Goal: Task Accomplishment & Management: Manage account settings

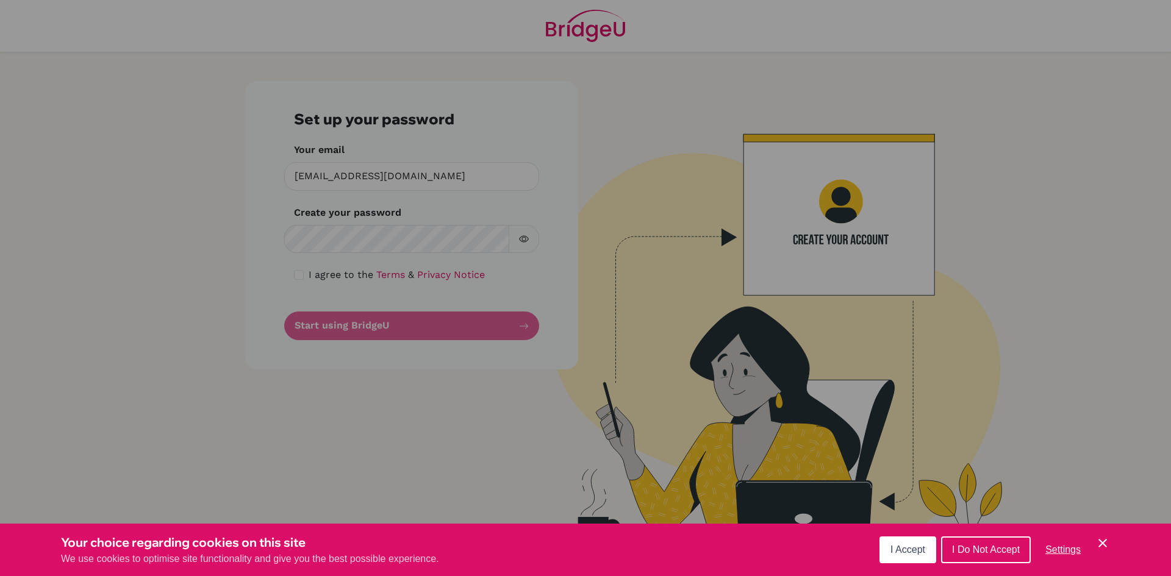
click at [1100, 545] on icon "Save and close" at bounding box center [1102, 543] width 9 height 9
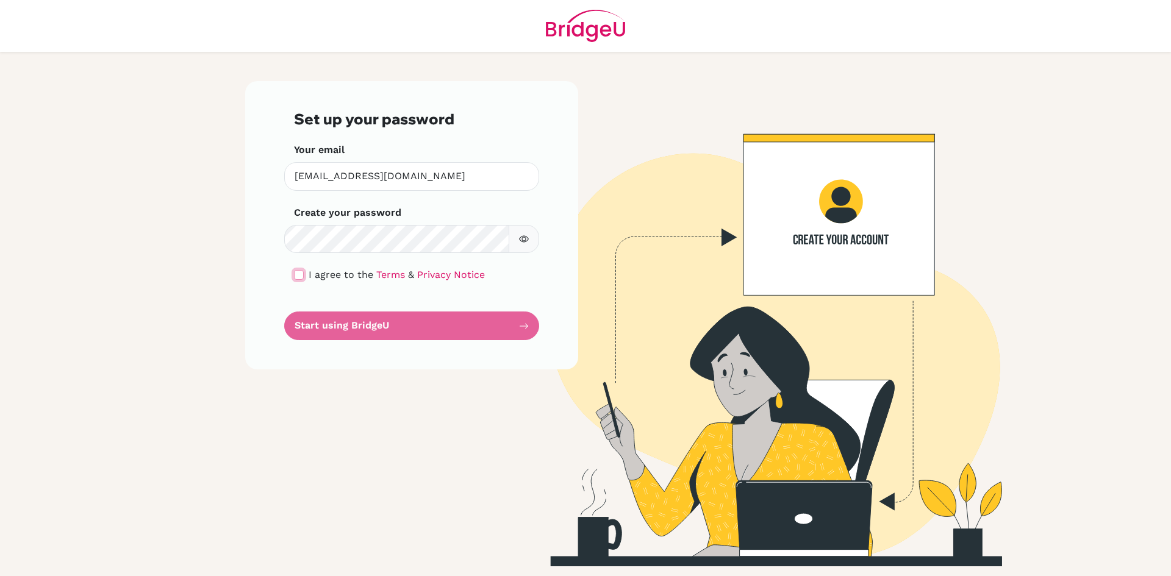
click at [299, 274] on input "checkbox" at bounding box center [299, 275] width 10 height 10
checkbox input "true"
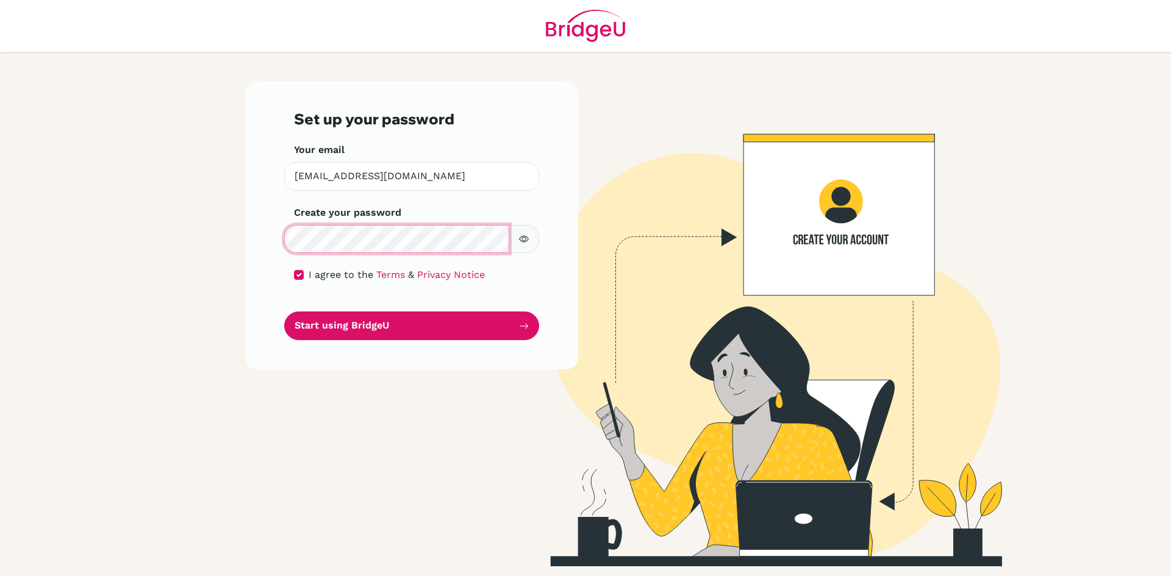
click at [284, 312] on button "Start using BridgeU" at bounding box center [411, 326] width 255 height 29
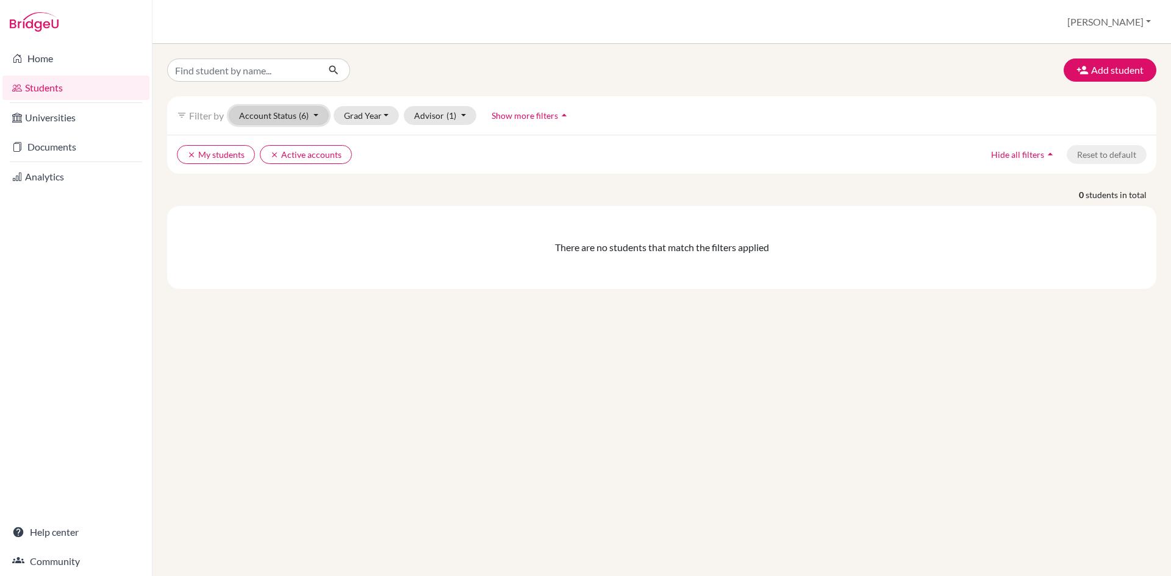
click at [320, 115] on button "Account Status (6)" at bounding box center [279, 115] width 100 height 19
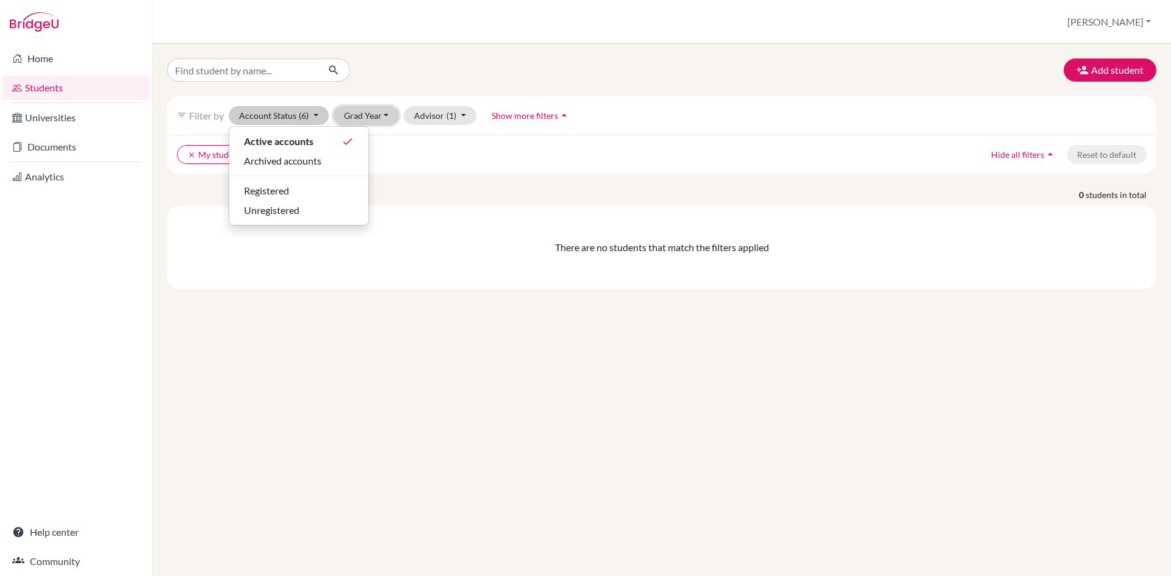
click at [379, 108] on button "Grad Year" at bounding box center [367, 115] width 66 height 19
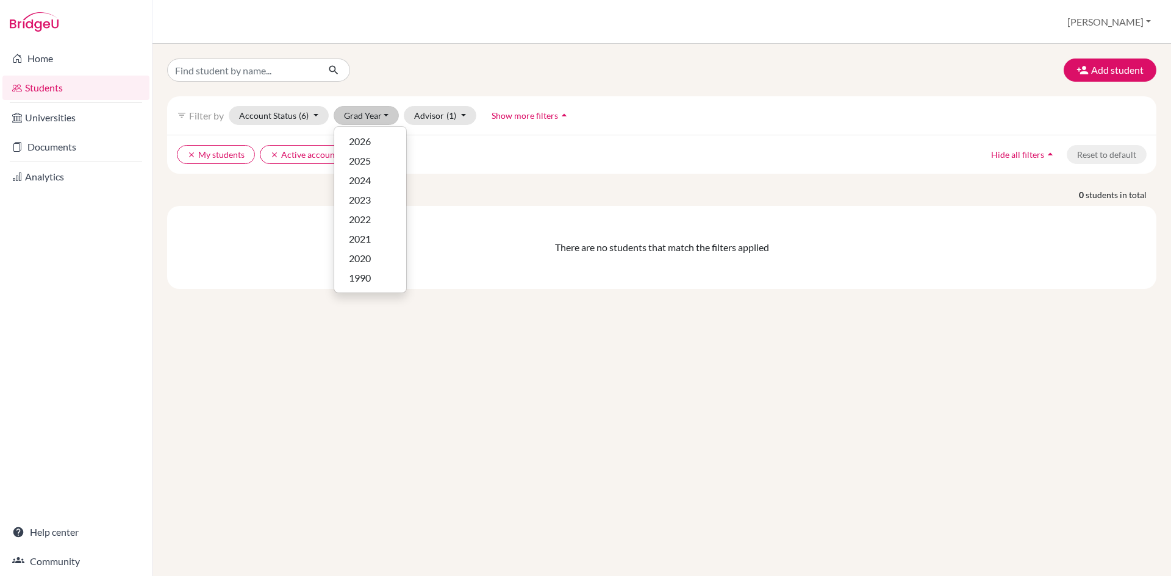
click at [780, 381] on div "Add student filter_list Filter by Account Status (6) Active accounts done Archi…" at bounding box center [661, 310] width 1018 height 532
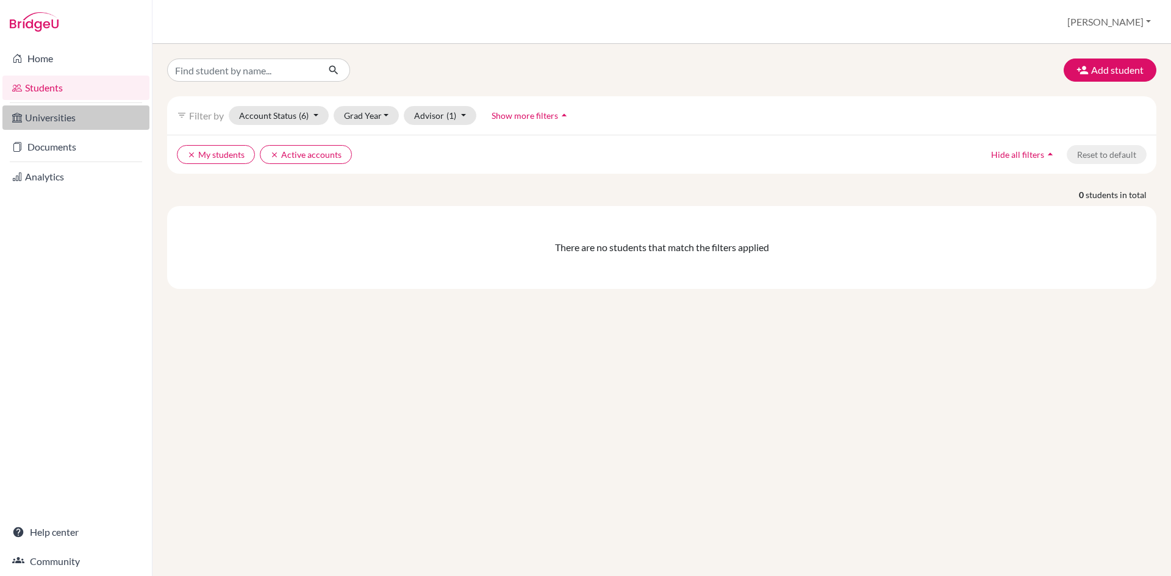
click at [67, 120] on link "Universities" at bounding box center [75, 118] width 147 height 24
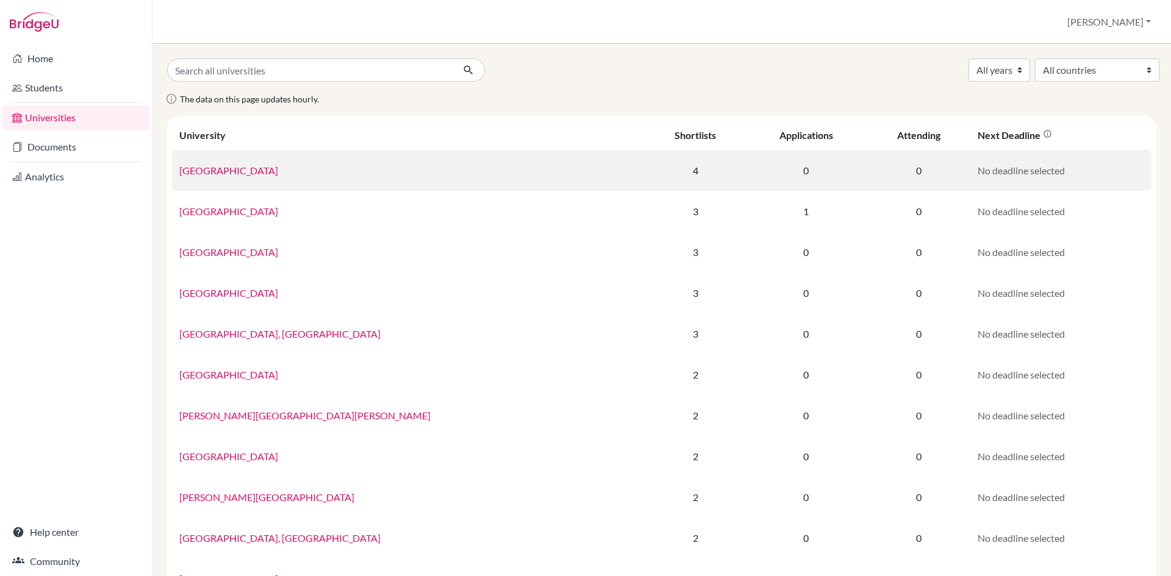
click at [247, 168] on link "Maastricht University" at bounding box center [228, 171] width 99 height 12
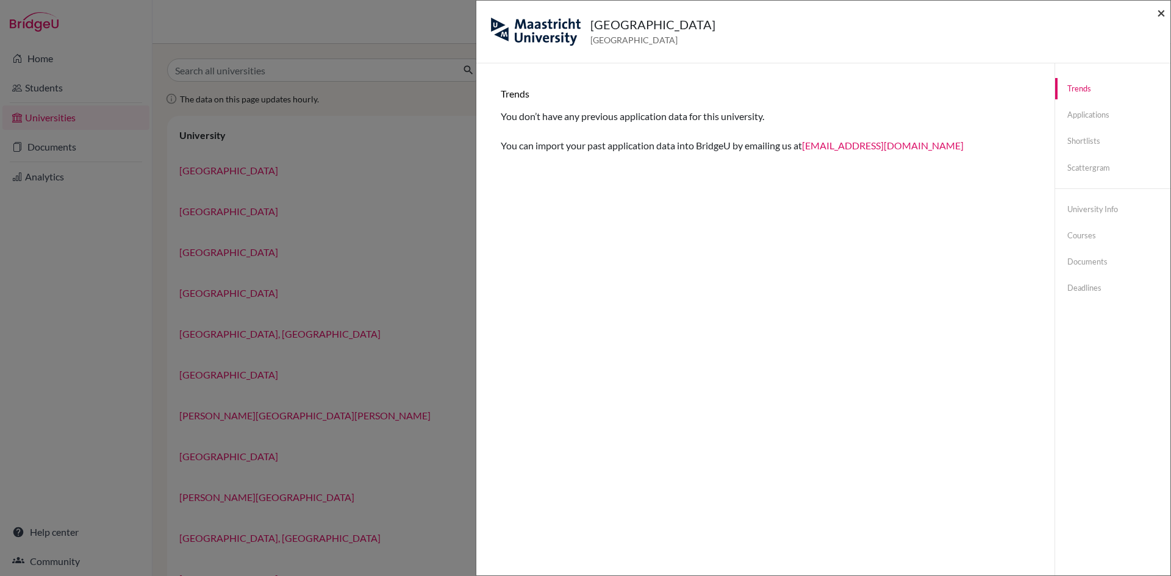
click at [1163, 12] on span "×" at bounding box center [1161, 13] width 9 height 18
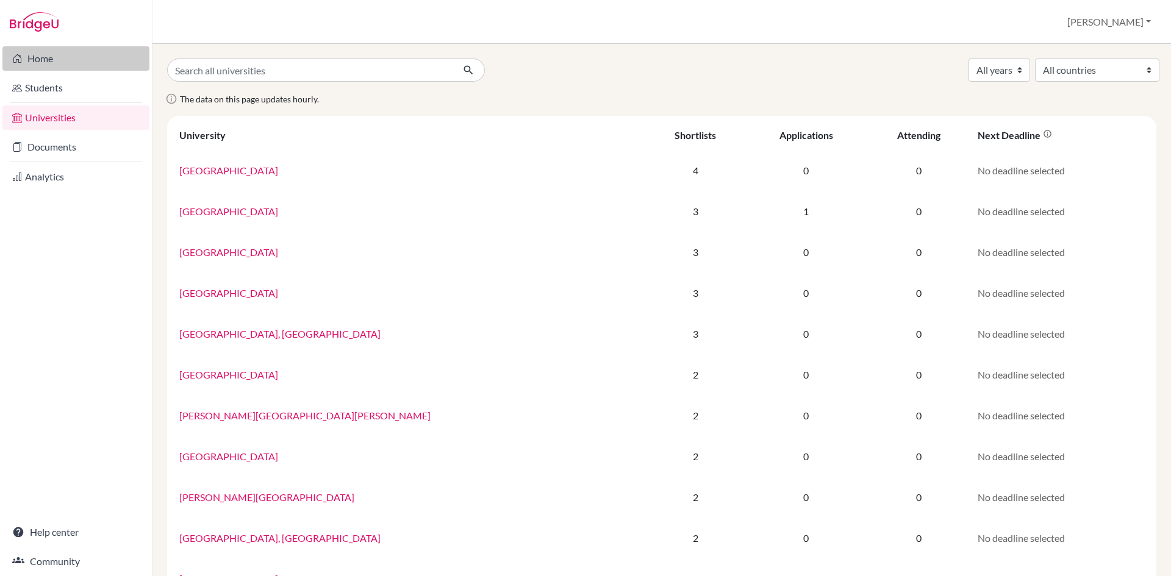
click at [59, 60] on link "Home" at bounding box center [75, 58] width 147 height 24
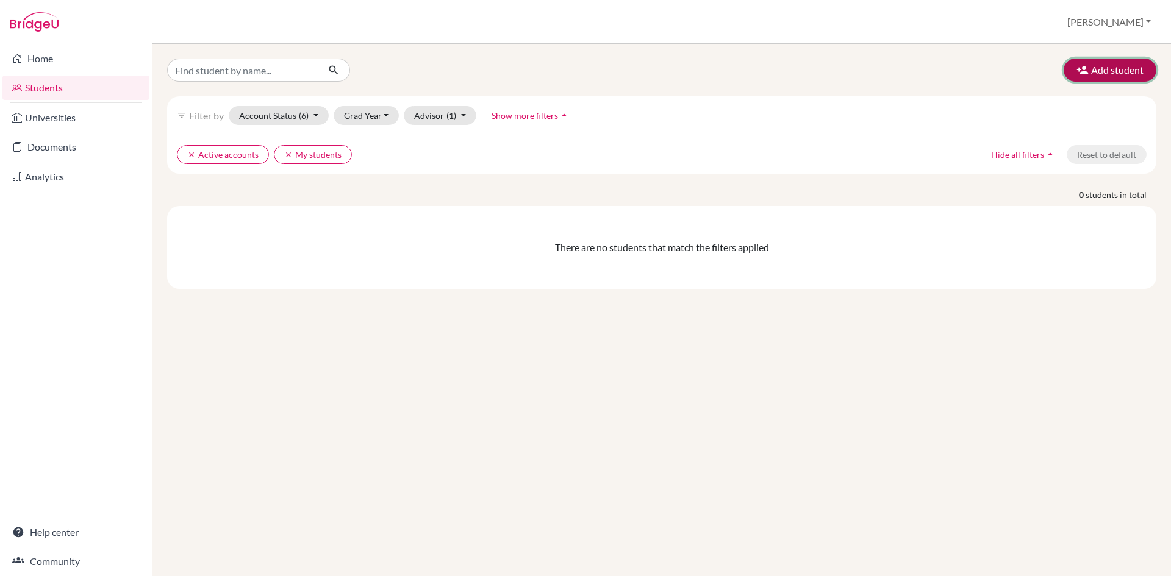
click at [1120, 71] on button "Add student" at bounding box center [1110, 70] width 93 height 23
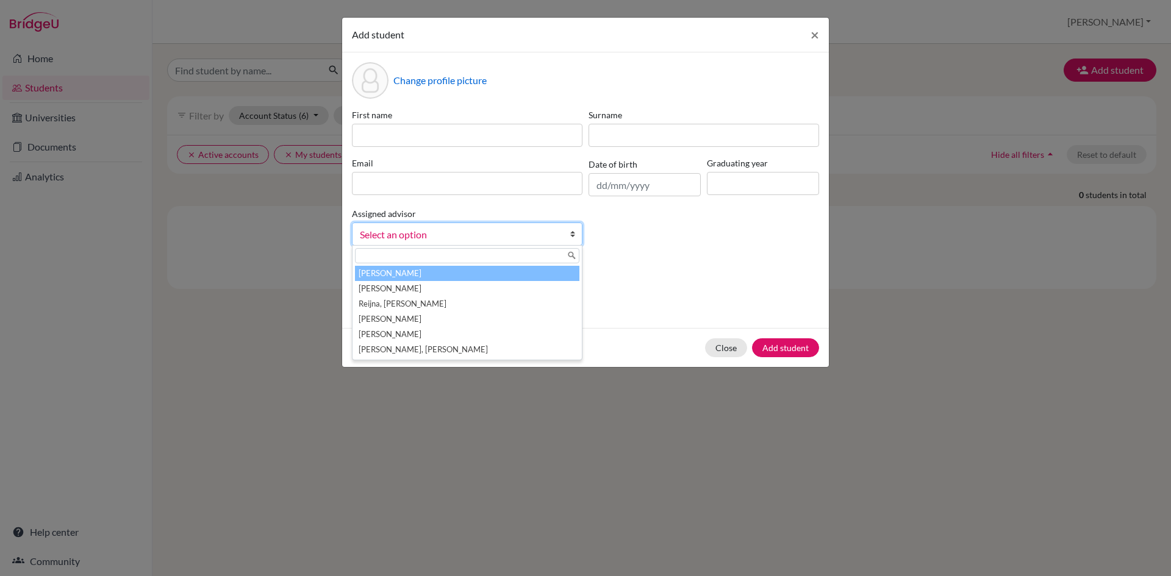
click at [567, 231] on link "Select an option" at bounding box center [467, 234] width 231 height 23
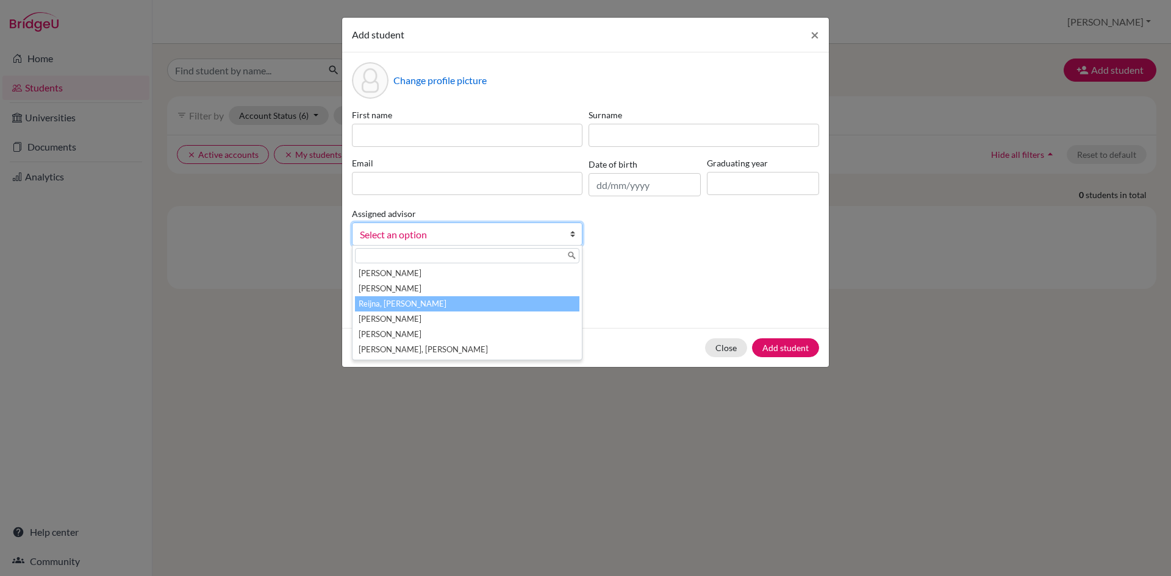
click at [485, 302] on li "Reijna, Gisella" at bounding box center [467, 303] width 224 height 15
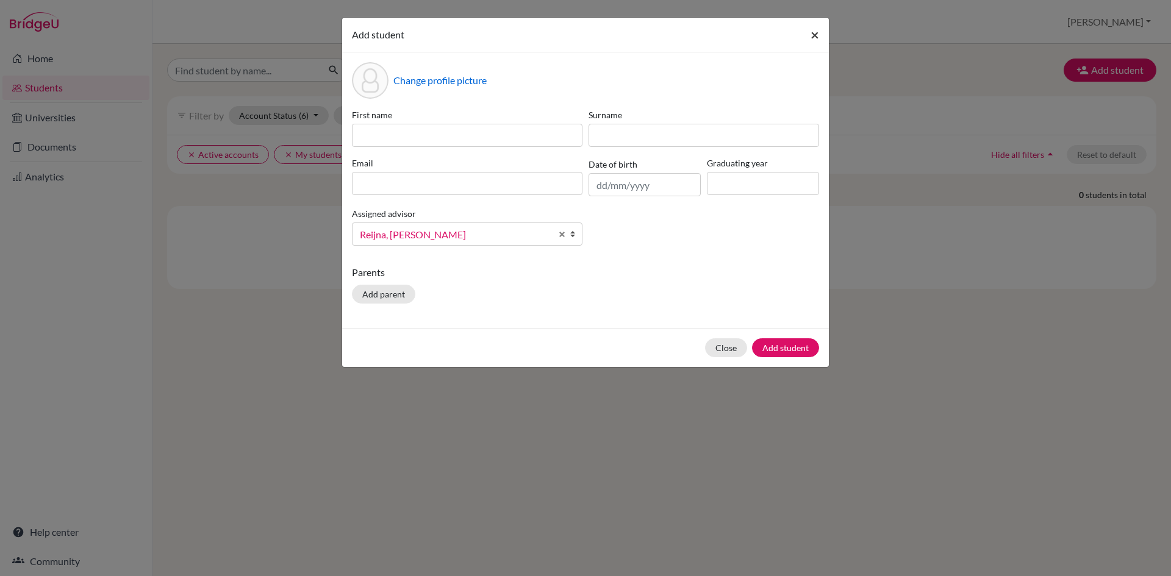
click at [820, 35] on button "×" at bounding box center [815, 35] width 28 height 34
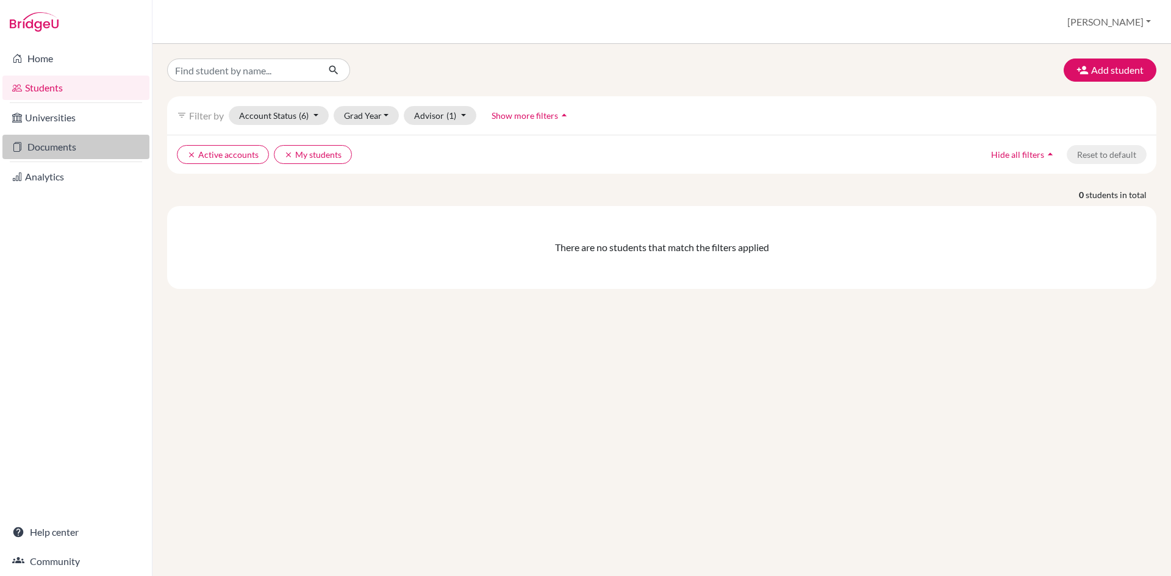
click at [72, 136] on link "Documents" at bounding box center [75, 147] width 147 height 24
